Goal: Communication & Community: Ask a question

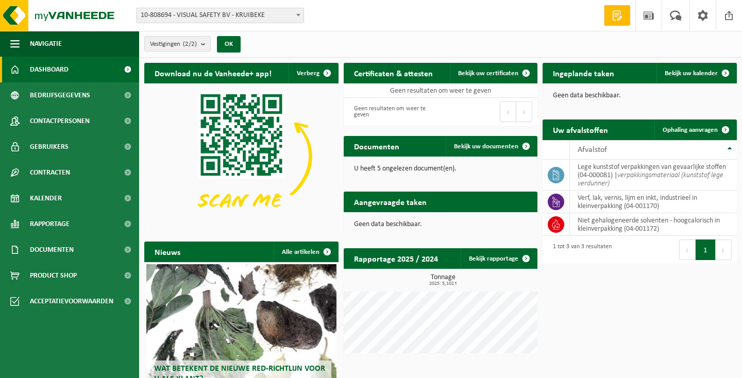
click at [389, 144] on h2 "Documenten" at bounding box center [377, 146] width 66 height 20
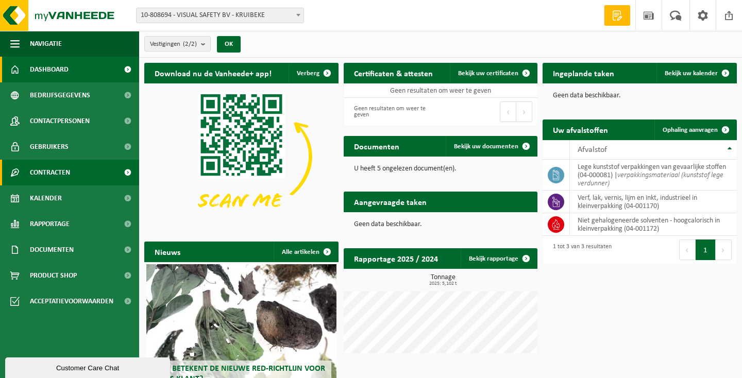
click at [62, 174] on span "Contracten" at bounding box center [50, 173] width 40 height 26
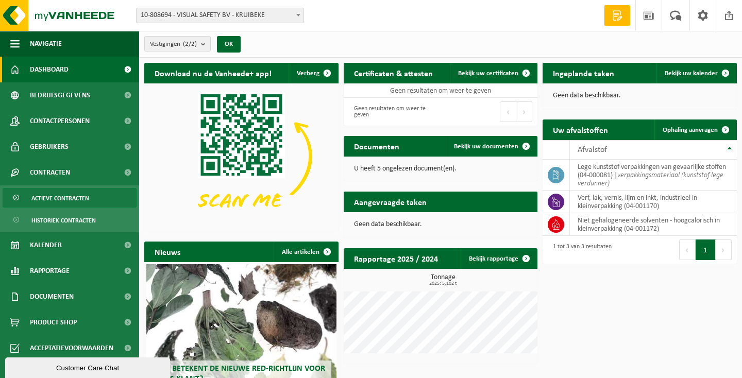
click at [61, 198] on span "Actieve contracten" at bounding box center [60, 199] width 58 height 20
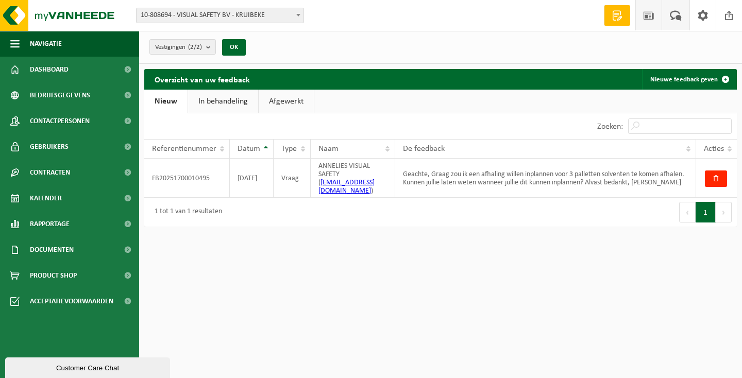
click at [651, 16] on span at bounding box center [648, 15] width 15 height 30
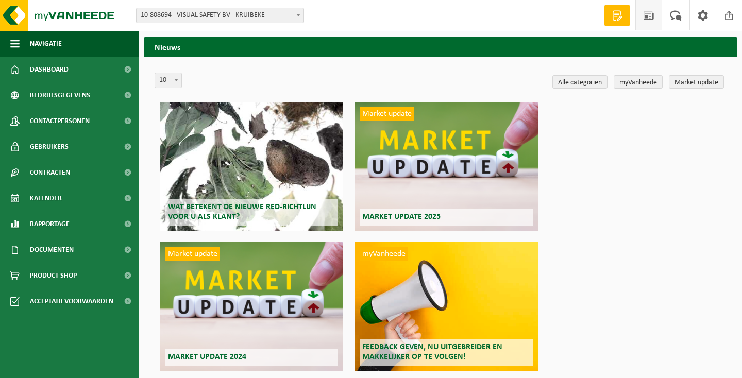
click at [680, 13] on span at bounding box center [675, 15] width 17 height 30
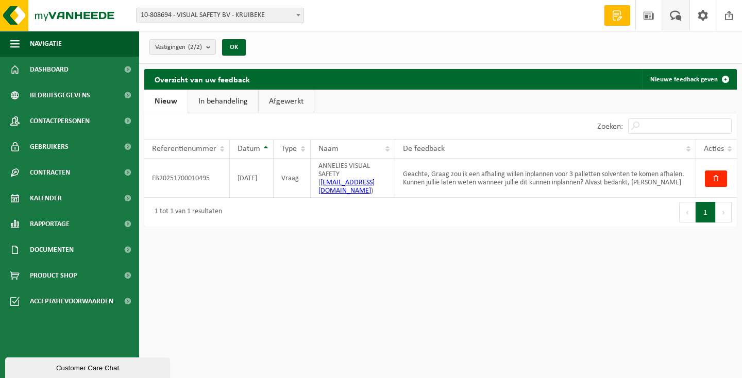
click at [704, 16] on span at bounding box center [702, 15] width 15 height 30
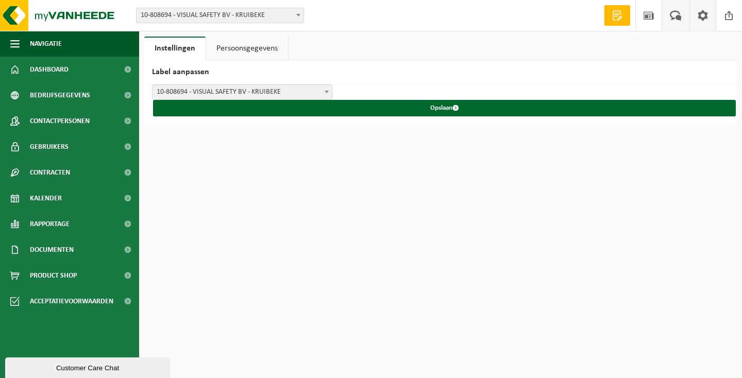
click at [676, 19] on span at bounding box center [675, 15] width 17 height 30
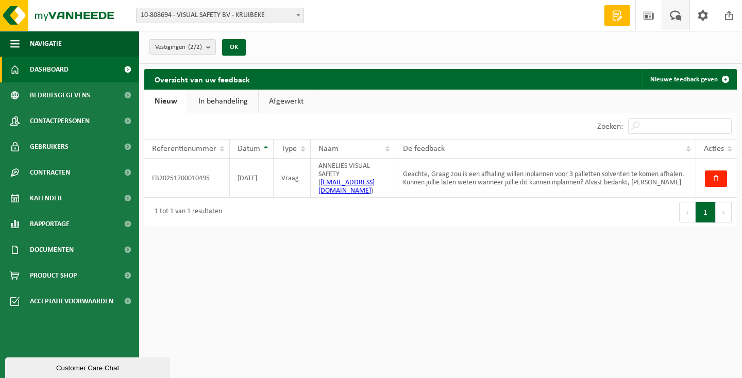
click at [112, 67] on link "Dashboard" at bounding box center [69, 70] width 139 height 26
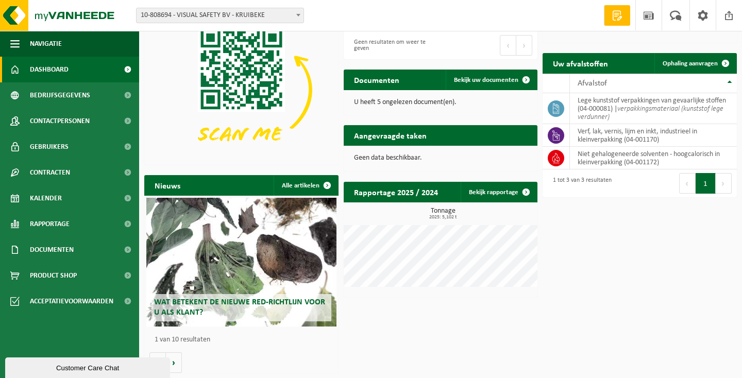
scroll to position [70, 0]
click at [66, 365] on div "Customer Care Chat" at bounding box center [87, 368] width 149 height 8
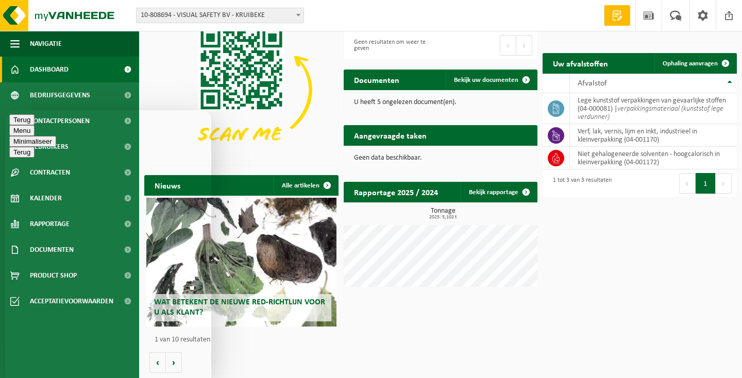
type textarea "beste, vermits ik niet zelf een afhaling kan plannen heb ik reeds op 6 oktober …"
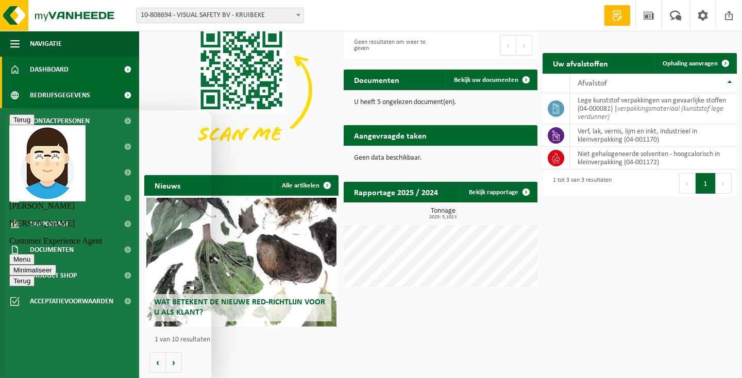
scroll to position [70, 0]
click at [84, 93] on span "Bedrijfsgegevens" at bounding box center [60, 95] width 60 height 26
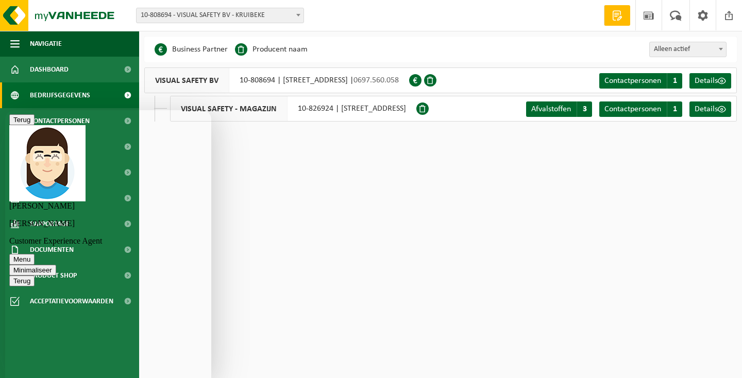
click at [290, 176] on html "Vestiging: 10-808694 - VISUAL SAFETY BV - KRUIBEKE 10-826924 - VISUAL SAFETY - …" at bounding box center [371, 189] width 742 height 378
type textarea "afhaling van 3 pallets solventen"
click at [94, 355] on p "Opnieuw verbinding maken" at bounding box center [108, 356] width 190 height 9
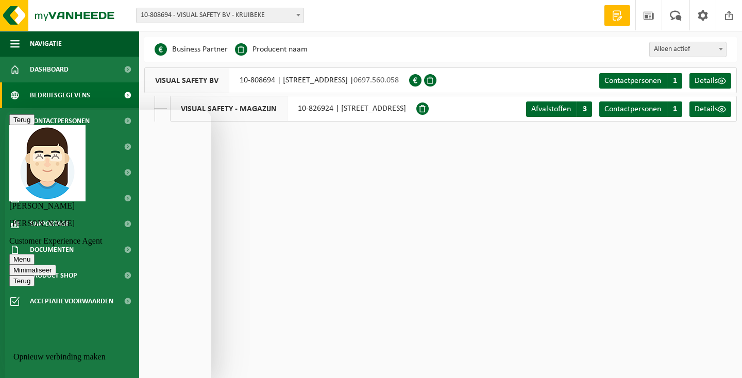
scroll to position [17, 0]
click at [61, 359] on p "Opnieuw verbinding maken" at bounding box center [108, 356] width 190 height 9
click at [61, 357] on p "Opnieuw verbinding maken" at bounding box center [108, 356] width 190 height 9
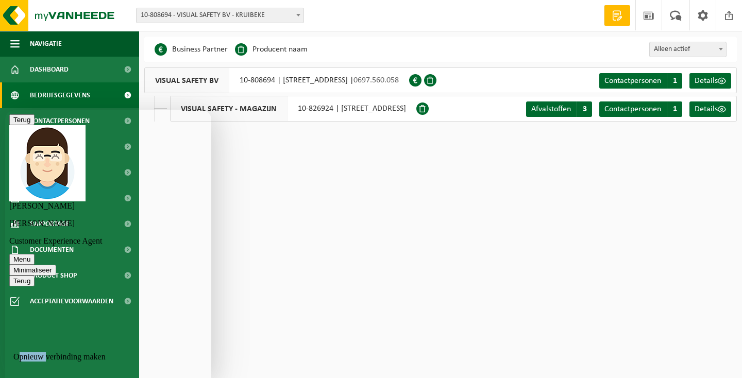
click at [61, 357] on p "Opnieuw verbinding maken" at bounding box center [108, 356] width 190 height 9
